Goal: Transaction & Acquisition: Purchase product/service

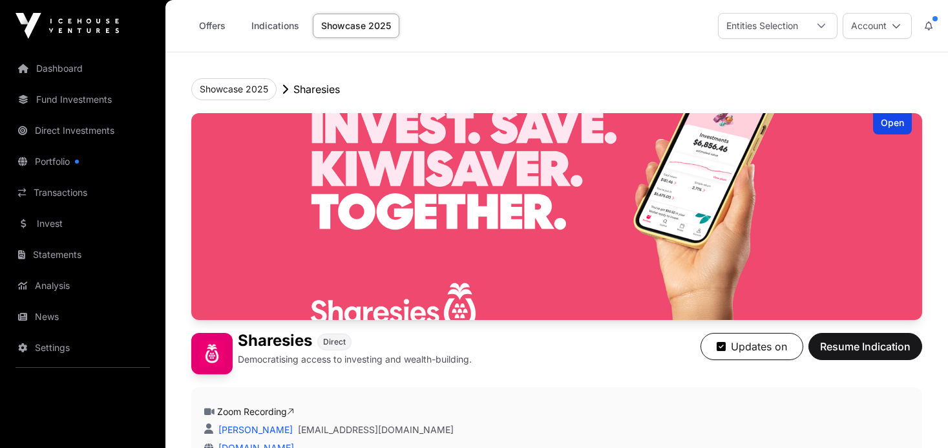
scroll to position [1067, 0]
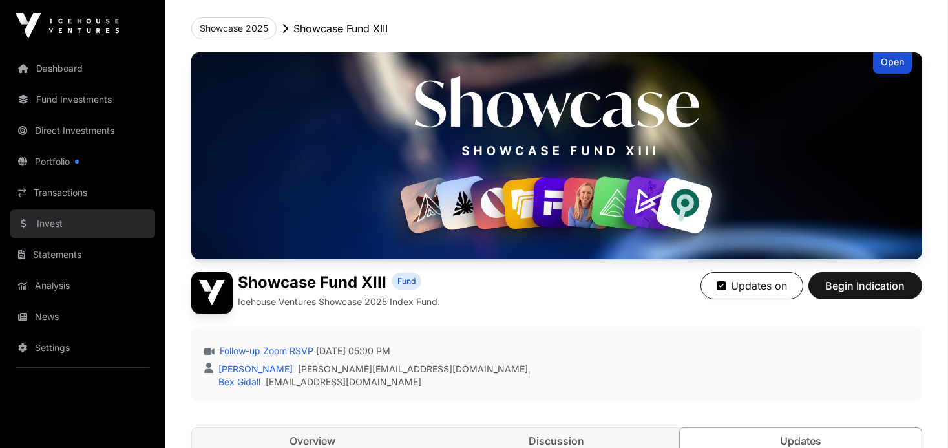
scroll to position [61, 0]
drag, startPoint x: 41, startPoint y: 217, endPoint x: 66, endPoint y: 229, distance: 27.5
click at [41, 217] on link "Invest" at bounding box center [82, 223] width 145 height 28
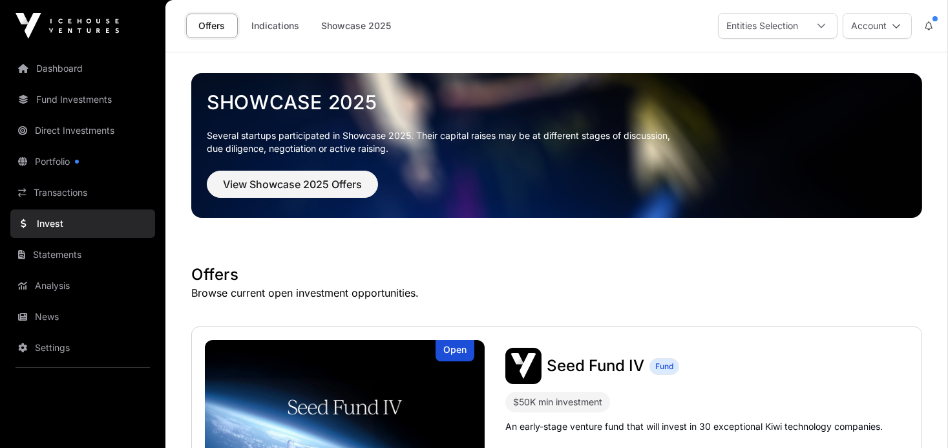
click at [52, 222] on link "Invest" at bounding box center [82, 223] width 145 height 28
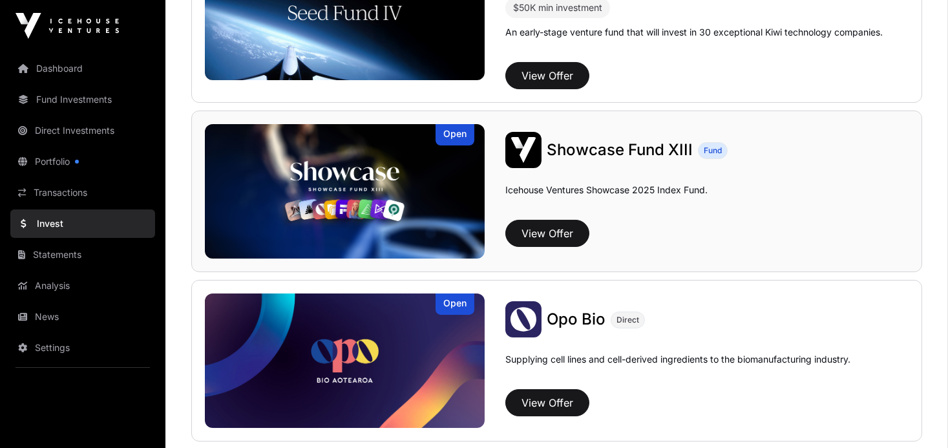
scroll to position [395, 0]
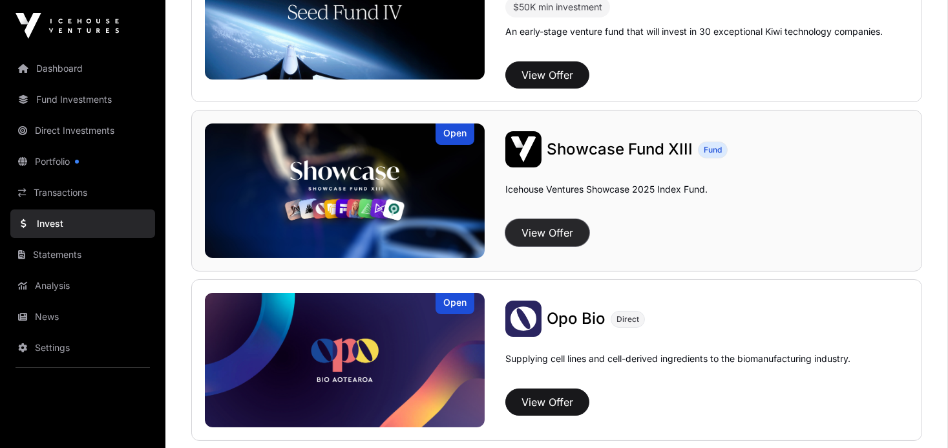
click at [538, 235] on button "View Offer" at bounding box center [547, 232] width 84 height 27
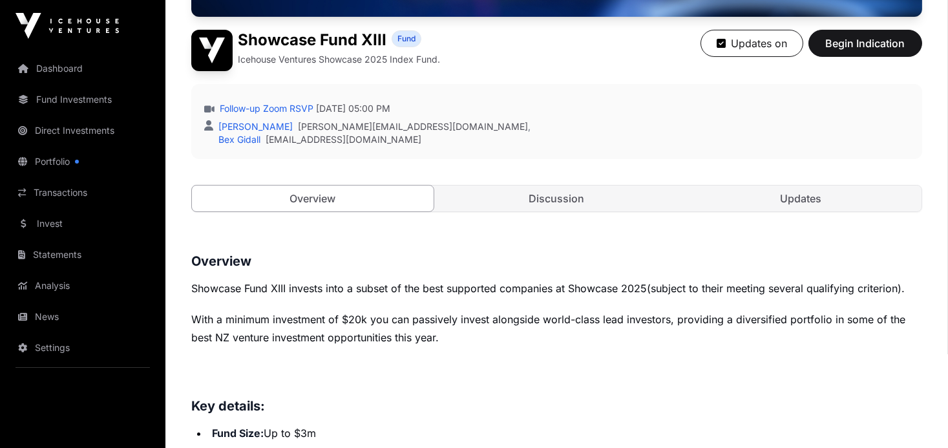
scroll to position [305, 0]
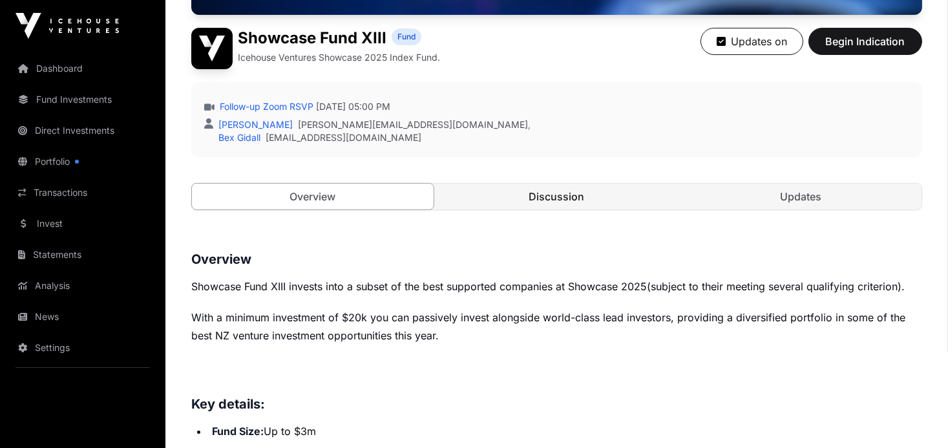
click at [530, 196] on link "Discussion" at bounding box center [557, 197] width 242 height 26
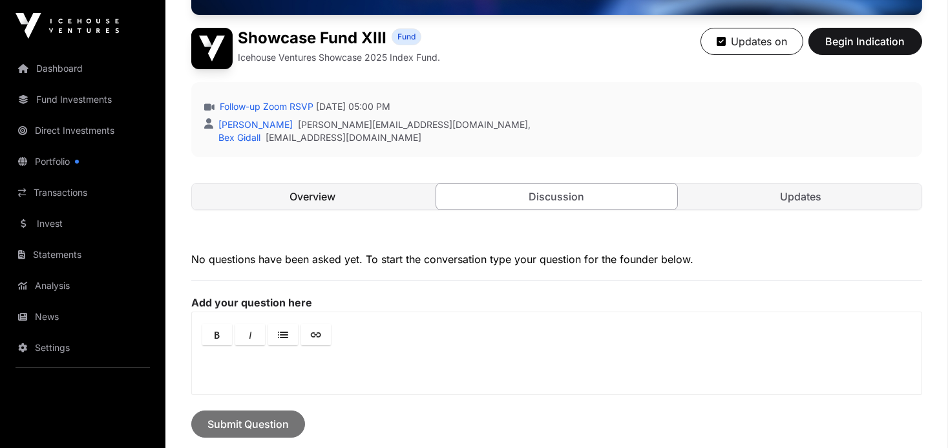
click at [328, 201] on link "Overview" at bounding box center [313, 197] width 242 height 26
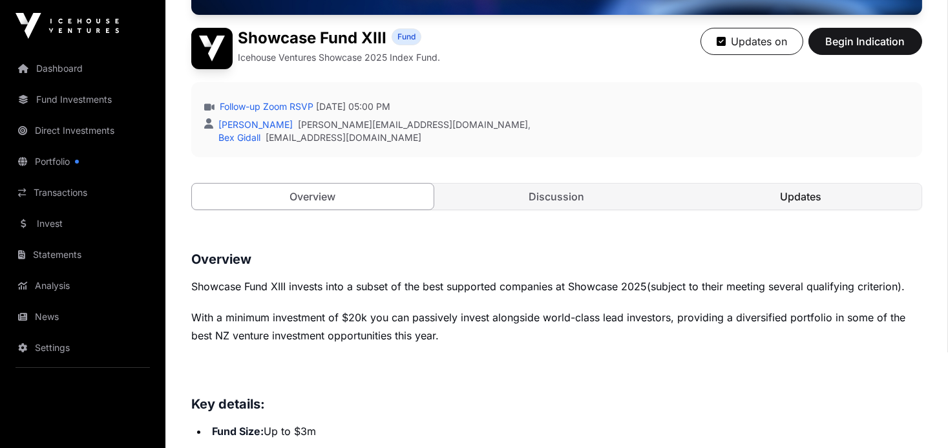
click at [798, 195] on link "Updates" at bounding box center [801, 197] width 242 height 26
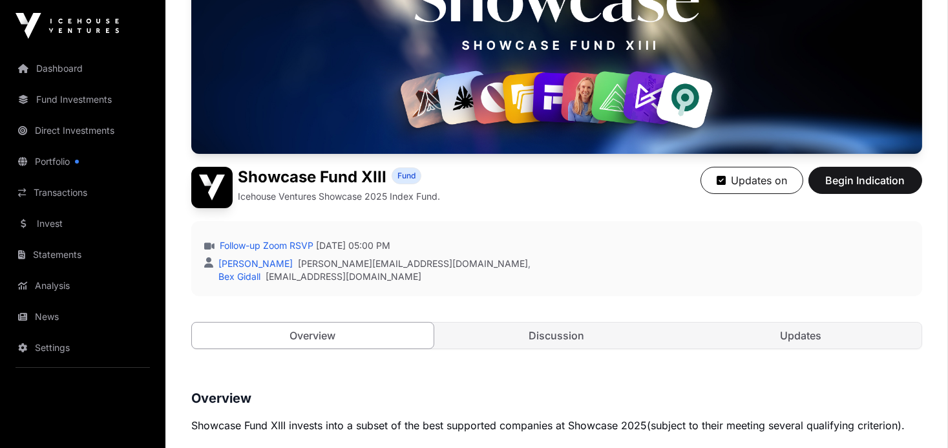
scroll to position [172, 0]
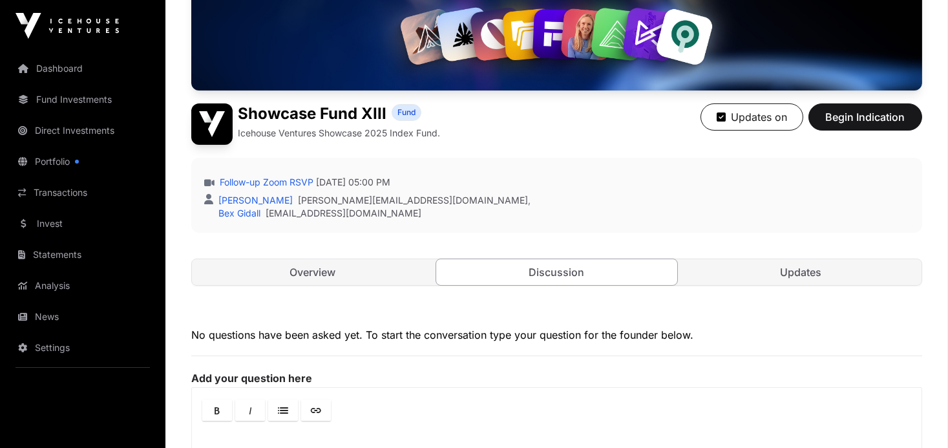
scroll to position [233, 0]
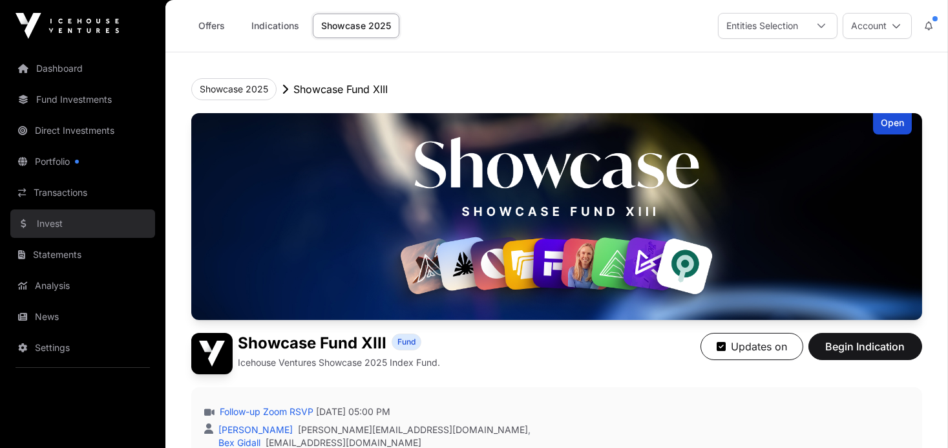
click at [45, 219] on link "Invest" at bounding box center [82, 223] width 145 height 28
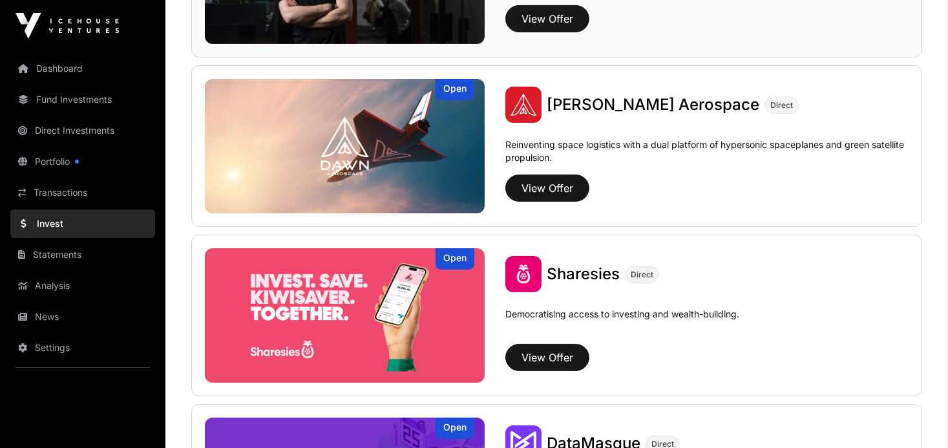
scroll to position [1489, 0]
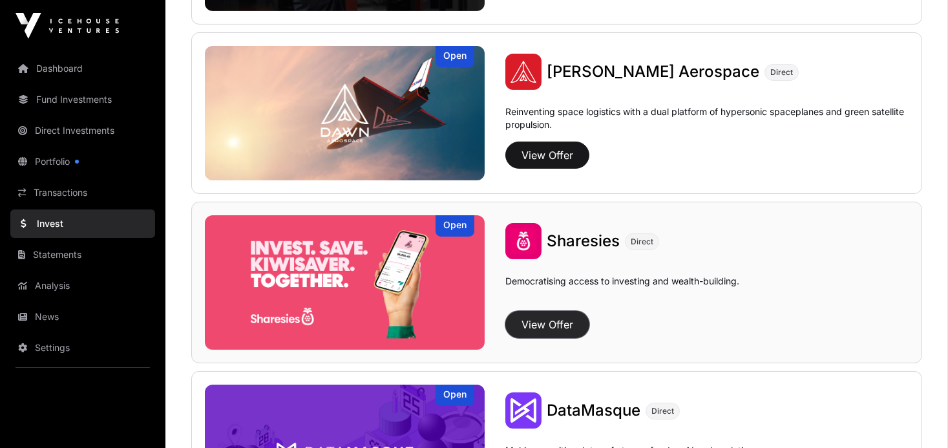
click at [549, 319] on button "View Offer" at bounding box center [547, 324] width 84 height 27
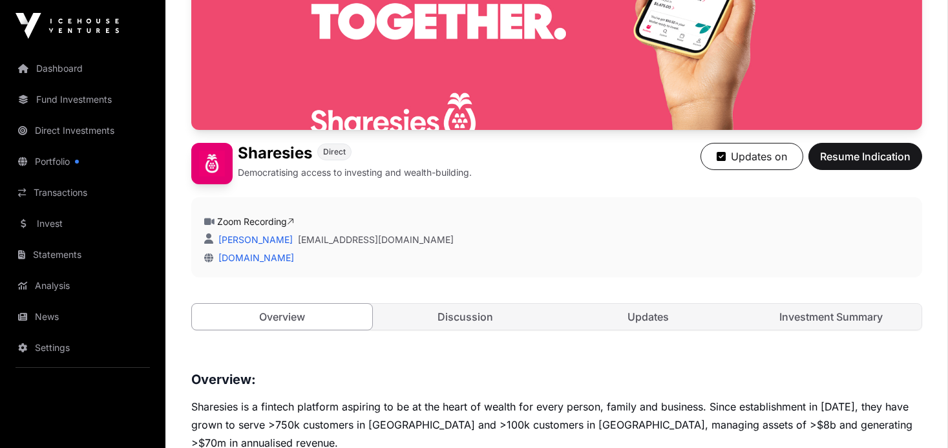
scroll to position [194, 0]
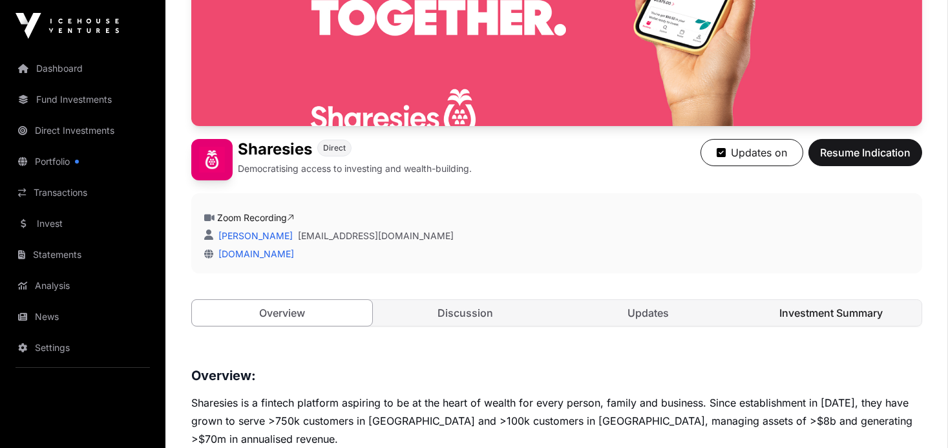
click at [809, 307] on link "Investment Summary" at bounding box center [831, 313] width 180 height 26
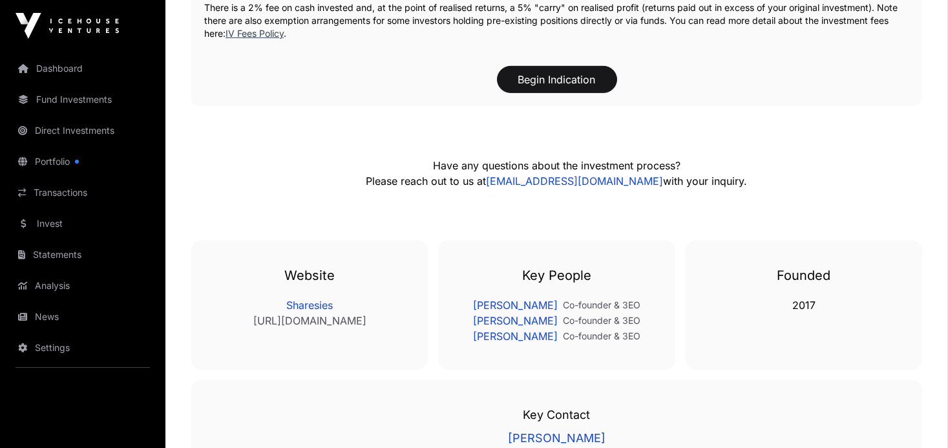
scroll to position [2615, 0]
